Goal: Task Accomplishment & Management: Manage account settings

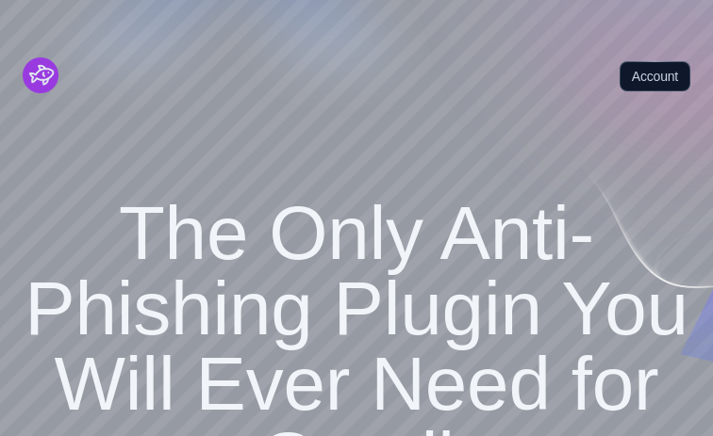
click at [633, 57] on ul "Account" at bounding box center [639, 75] width 101 height 151
click at [643, 74] on link "Account" at bounding box center [654, 76] width 71 height 30
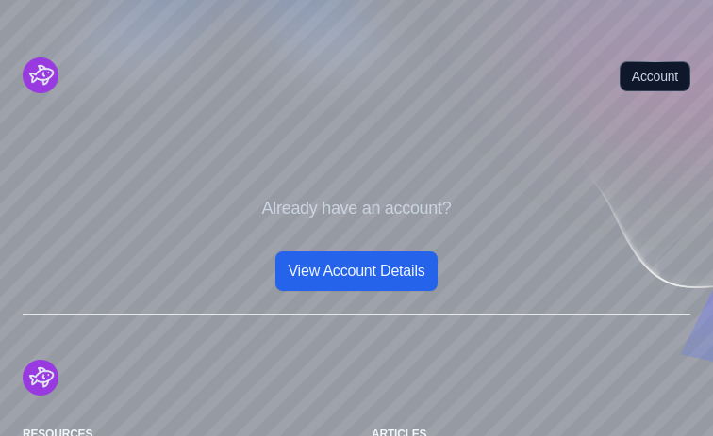
click at [368, 268] on link "View Account Details" at bounding box center [355, 272] width 161 height 40
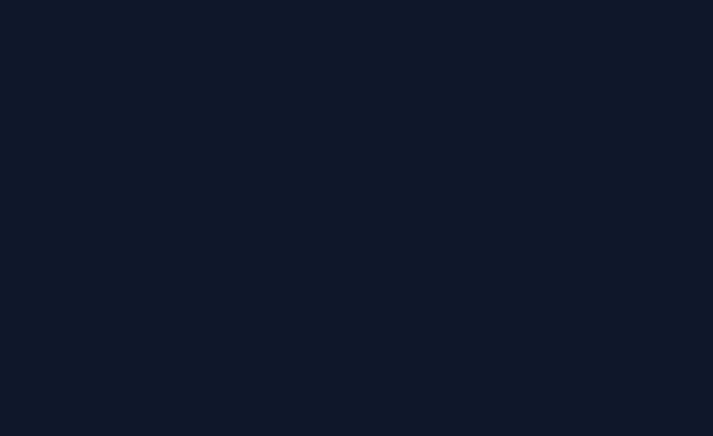
scroll to position [723, 0]
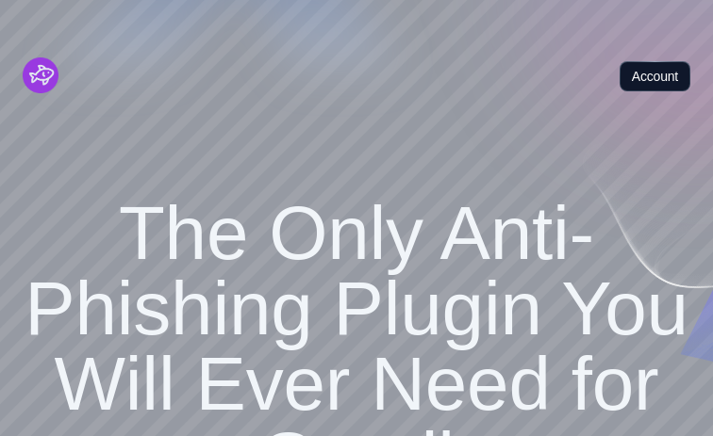
click at [658, 77] on link "Account" at bounding box center [654, 76] width 71 height 30
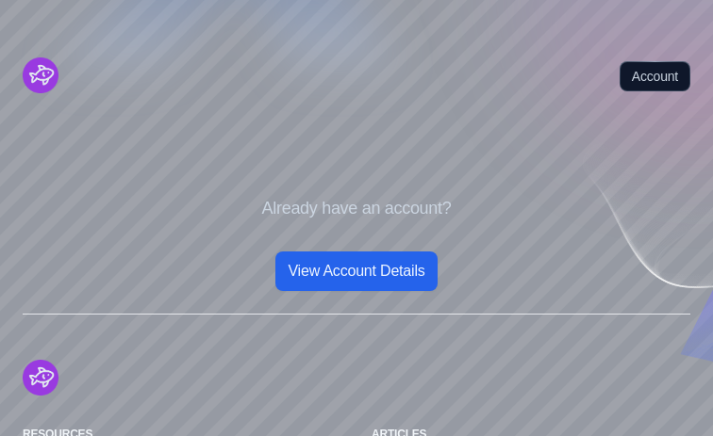
click at [385, 273] on link "View Account Details" at bounding box center [355, 272] width 161 height 40
